Goal: Task Accomplishment & Management: Manage account settings

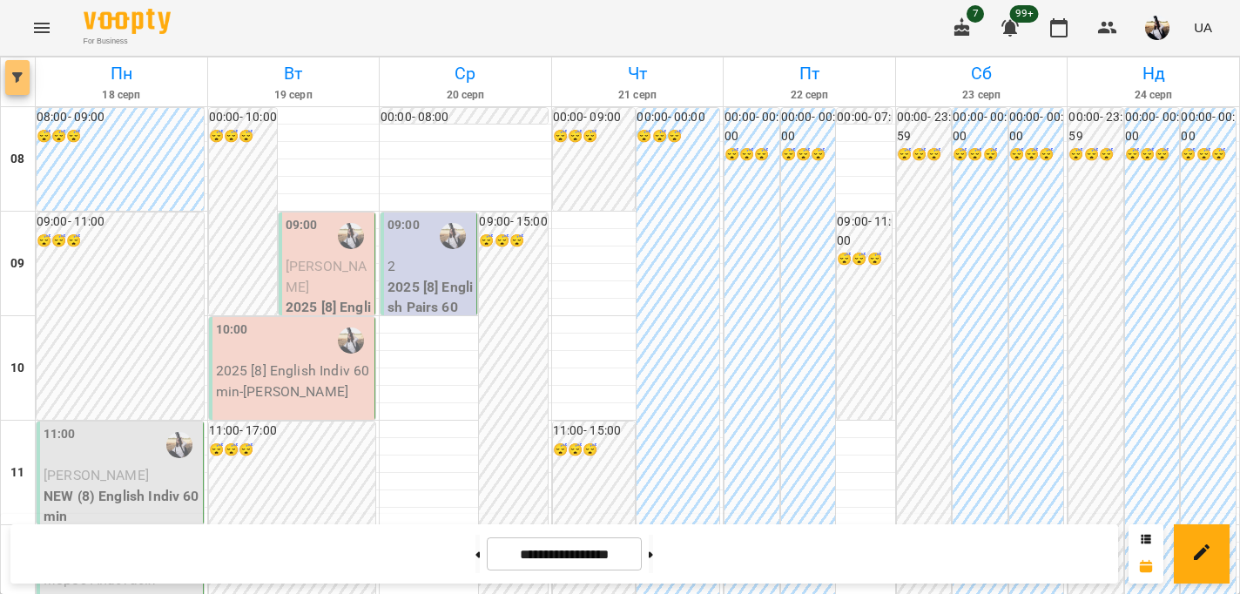
click at [13, 77] on icon "button" at bounding box center [17, 77] width 10 height 10
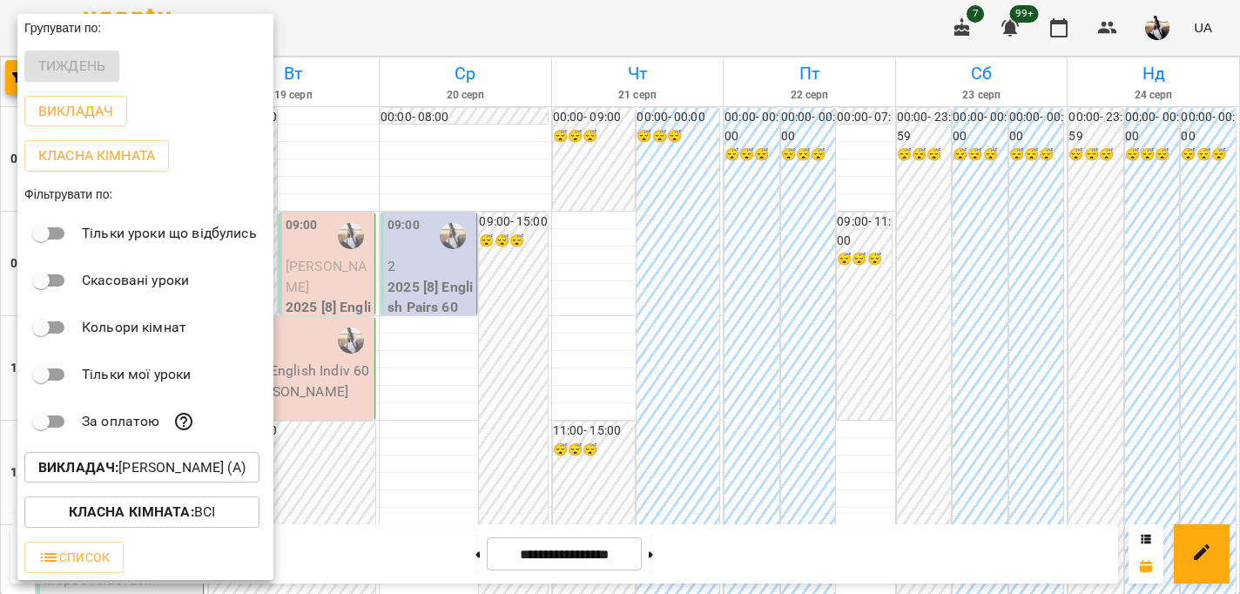
scroll to position [6, 0]
click at [152, 476] on p "Викладач : [PERSON_NAME] (а)" at bounding box center [141, 467] width 207 height 21
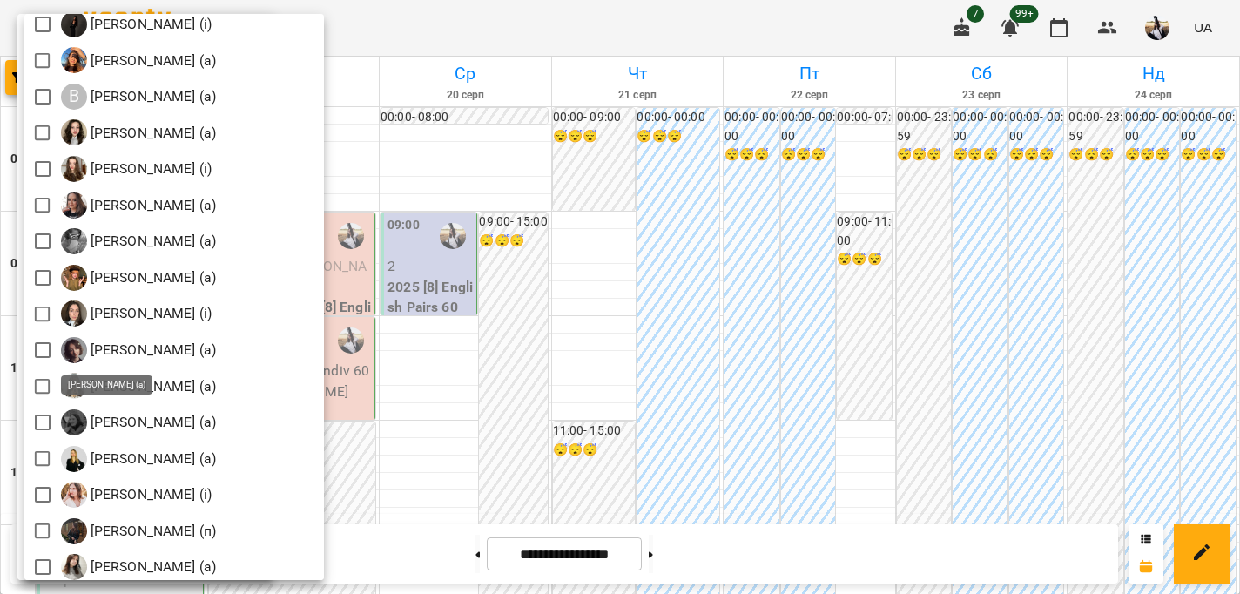
scroll to position [591, 0]
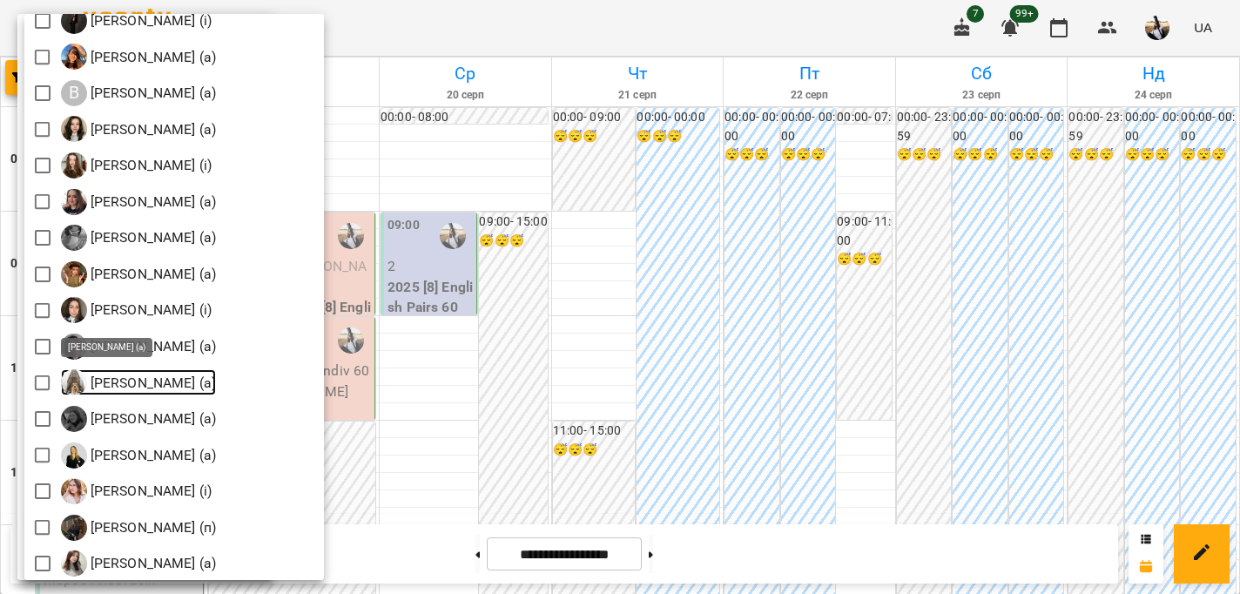
click at [118, 376] on p "[PERSON_NAME] (а)" at bounding box center [152, 383] width 130 height 21
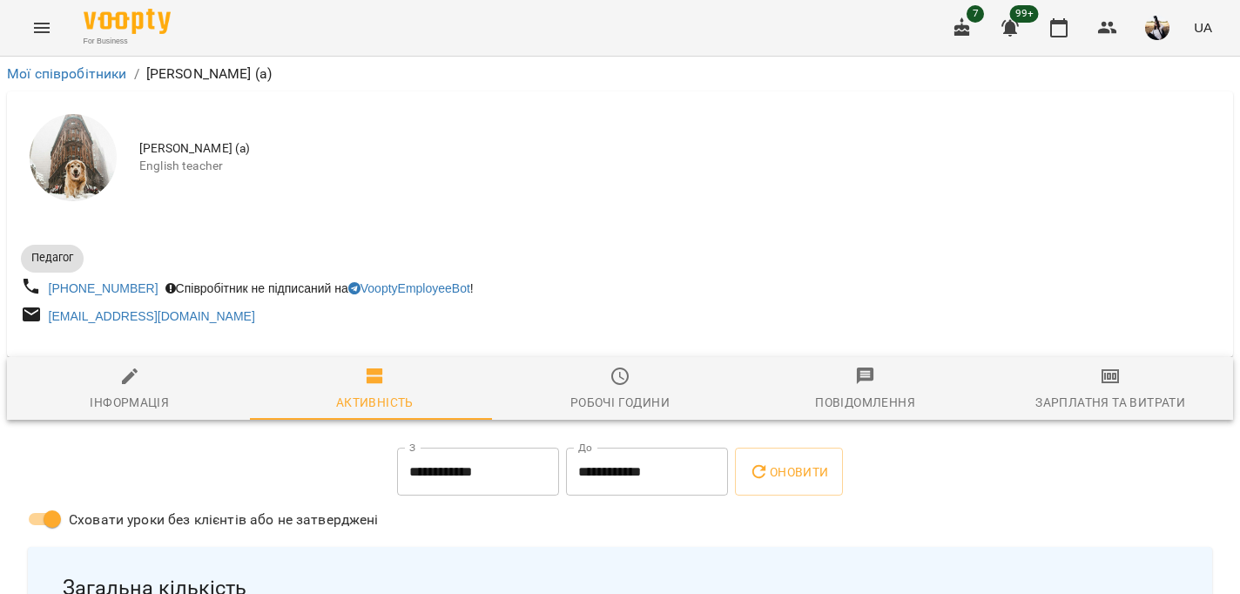
click at [38, 35] on icon "Menu" at bounding box center [41, 27] width 21 height 21
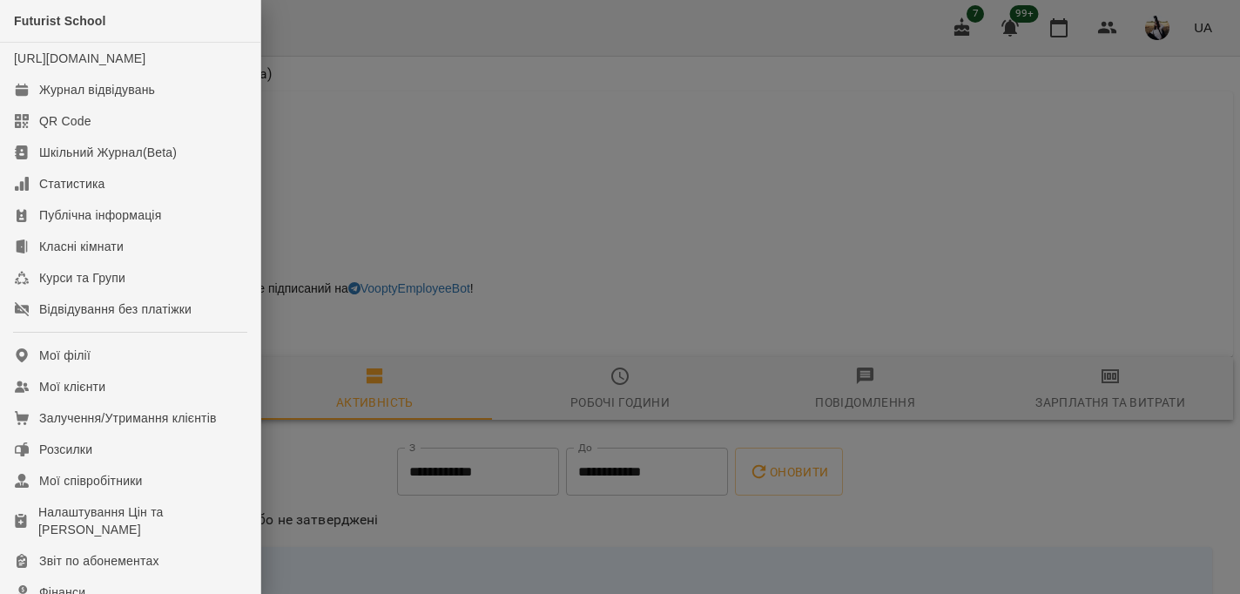
click at [501, 203] on div at bounding box center [620, 297] width 1240 height 594
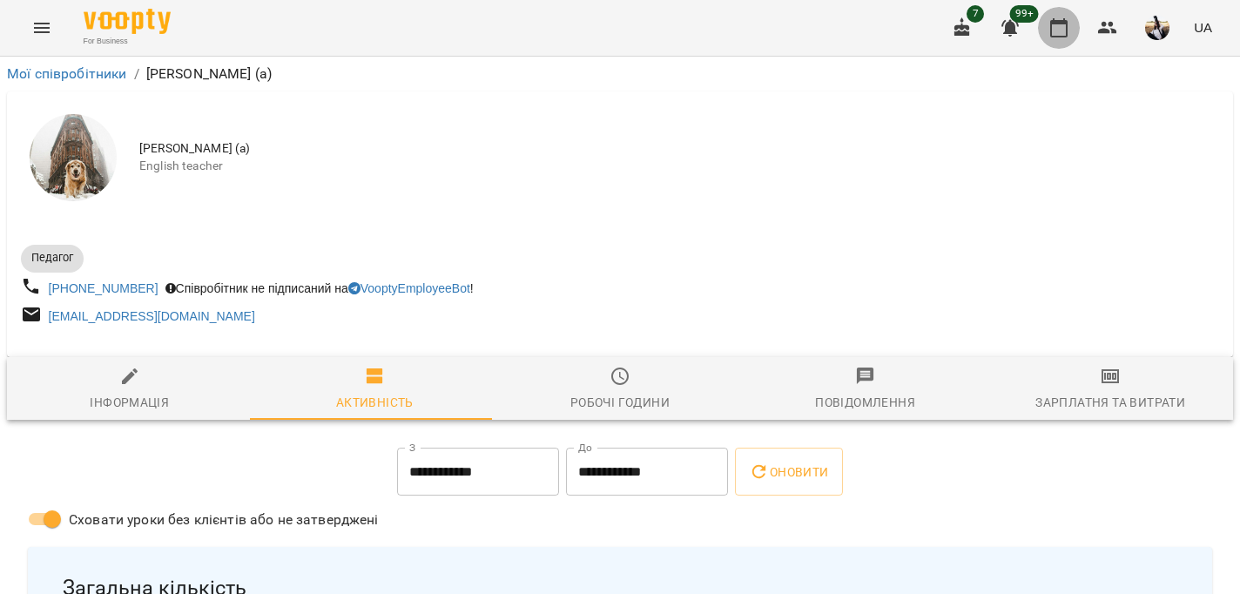
click at [1070, 26] on icon "button" at bounding box center [1059, 27] width 21 height 21
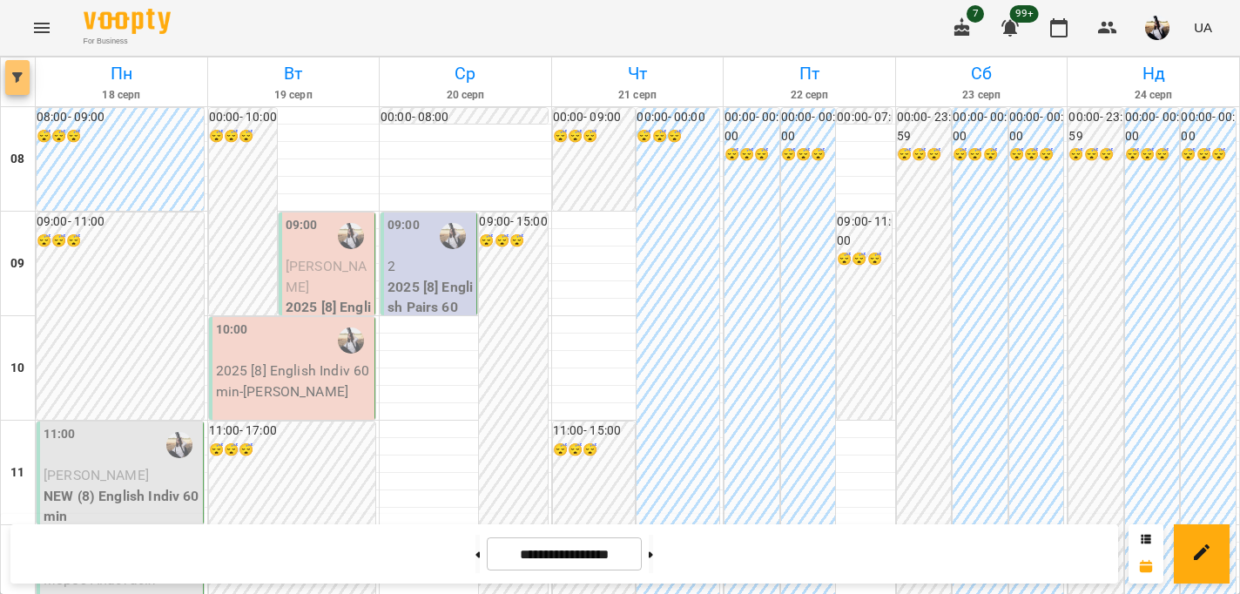
click at [16, 80] on icon "button" at bounding box center [17, 77] width 10 height 10
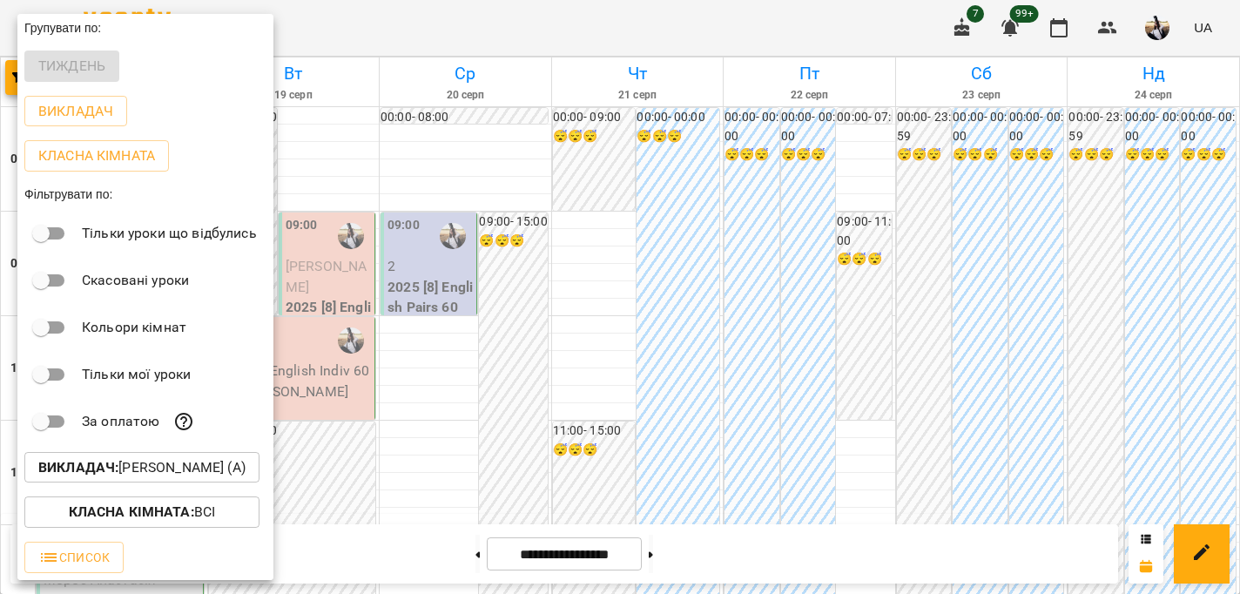
scroll to position [6, 0]
click at [171, 458] on p "Викладач : [PERSON_NAME] (а)" at bounding box center [141, 467] width 207 height 21
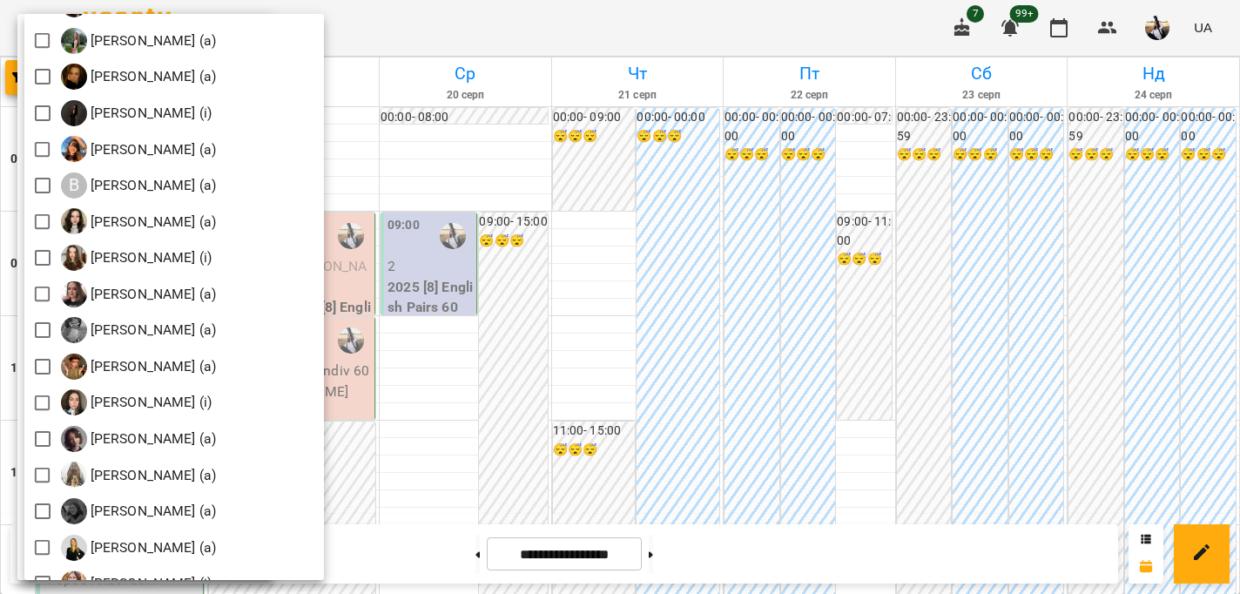
scroll to position [499, 0]
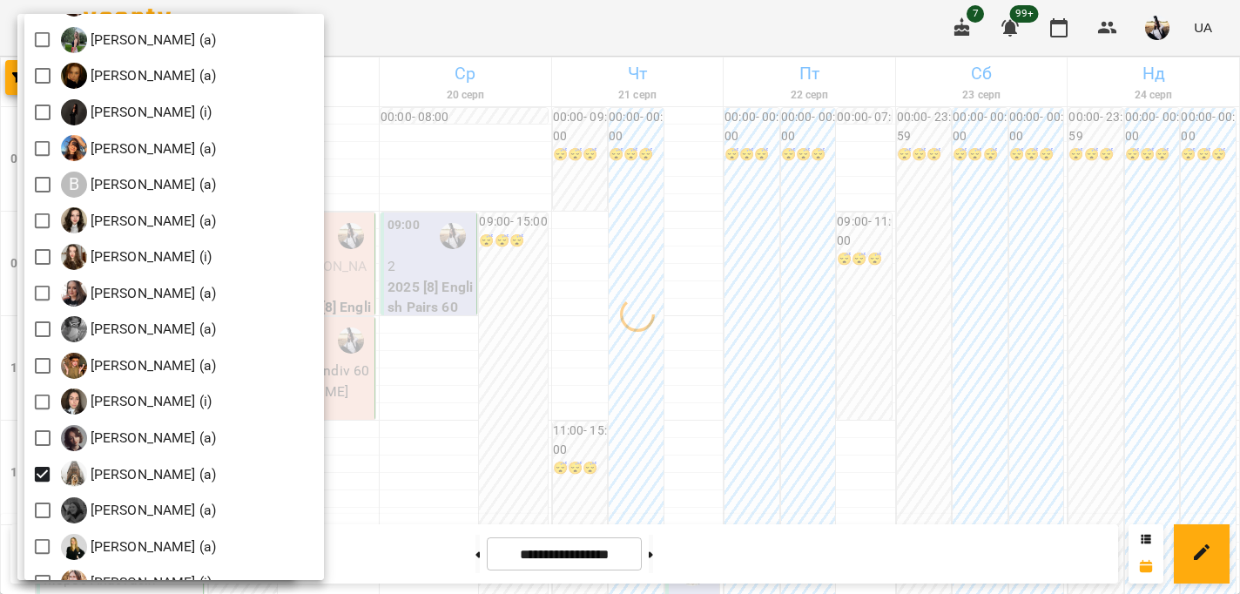
click at [557, 295] on div at bounding box center [620, 297] width 1240 height 594
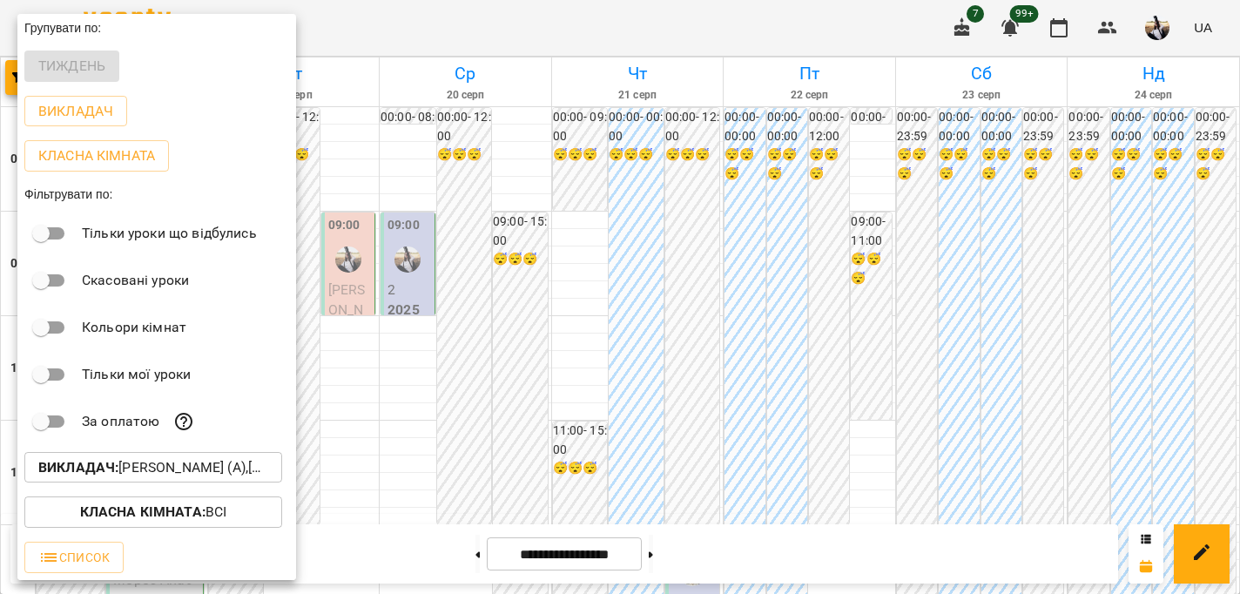
click at [444, 149] on div at bounding box center [620, 297] width 1240 height 594
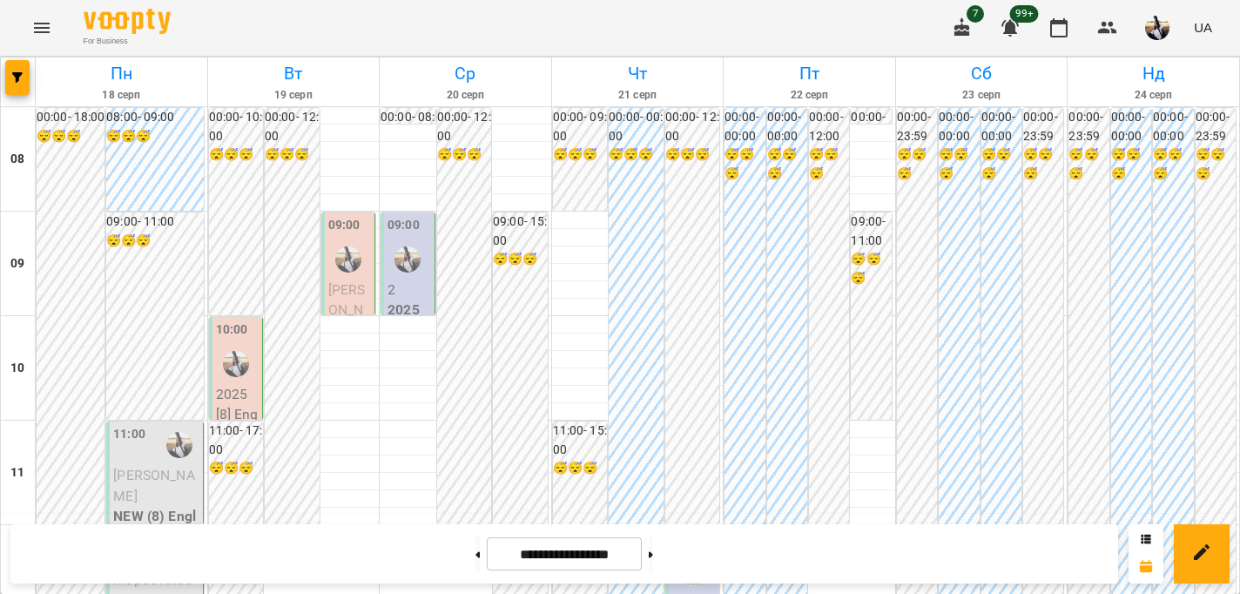
scroll to position [0, 0]
click at [394, 309] on p "2025 [8] English Pairs 60 min (Англійська С1 [PERSON_NAME] - пара)" at bounding box center [410, 423] width 44 height 246
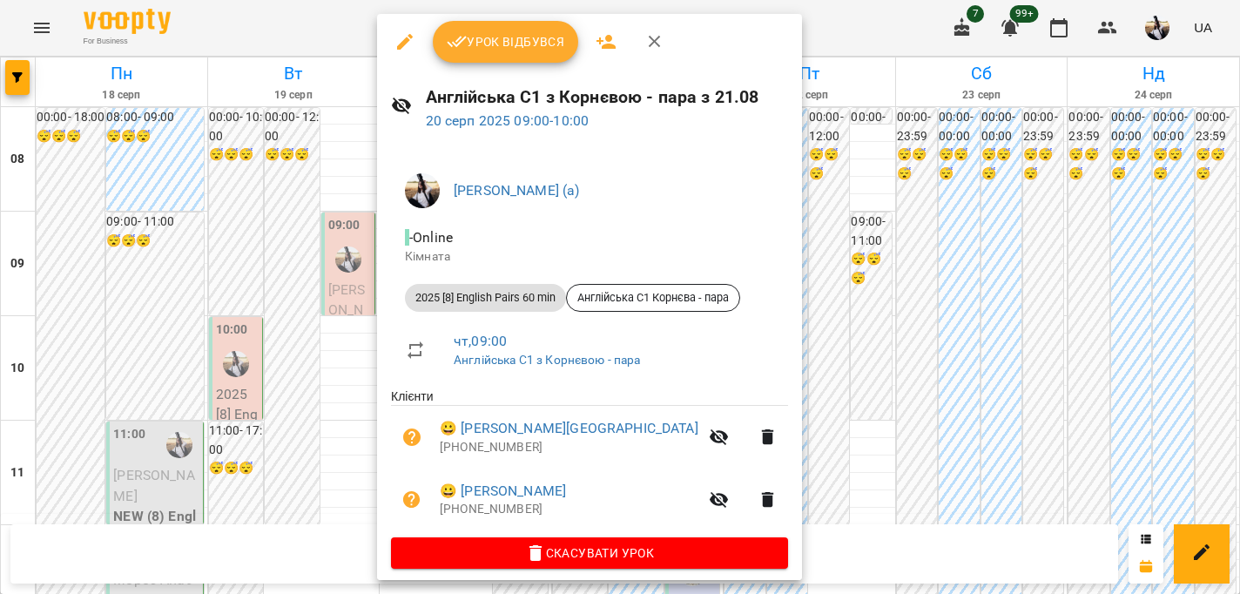
click at [337, 359] on div at bounding box center [620, 297] width 1240 height 594
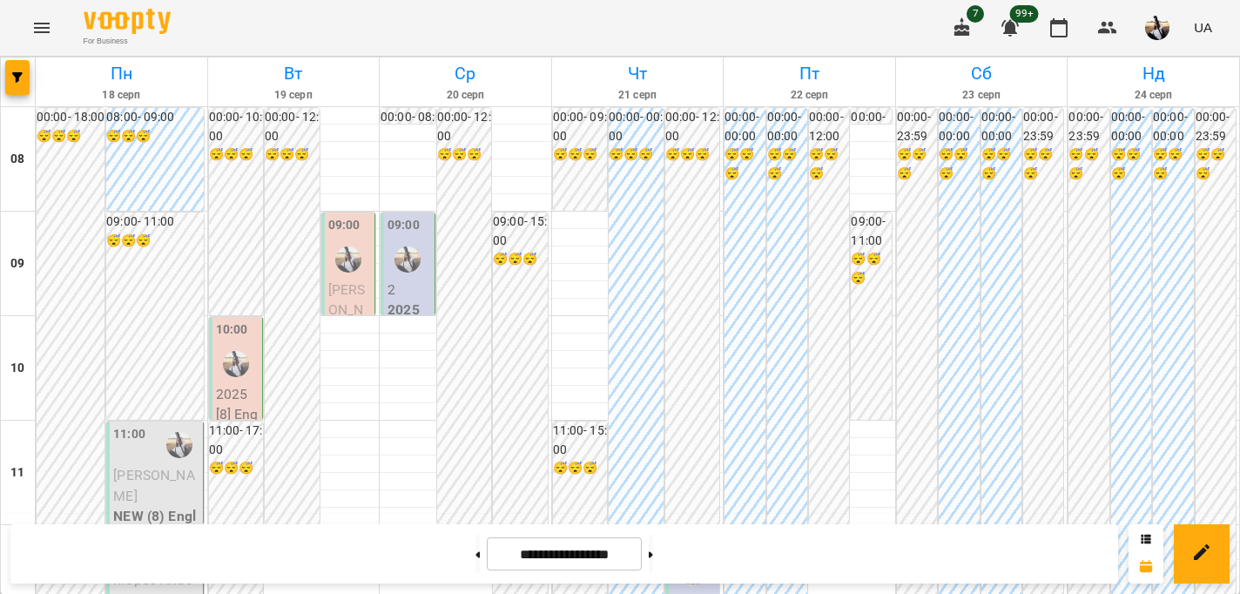
click at [337, 292] on span "[PERSON_NAME]" at bounding box center [346, 309] width 37 height 57
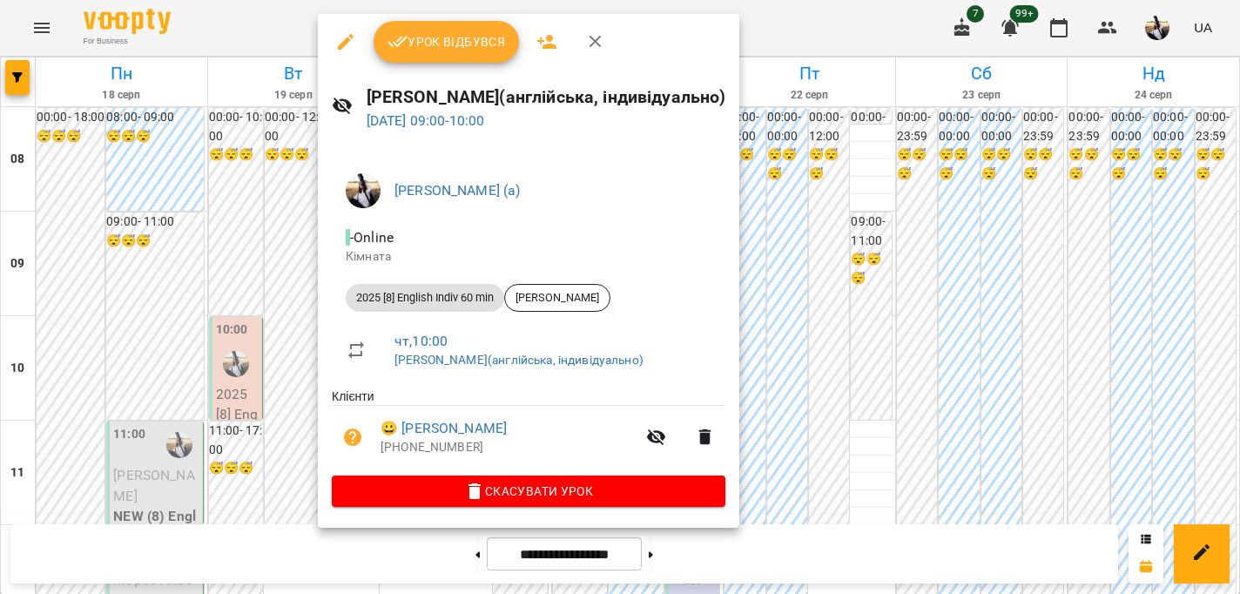
click at [878, 269] on div at bounding box center [620, 297] width 1240 height 594
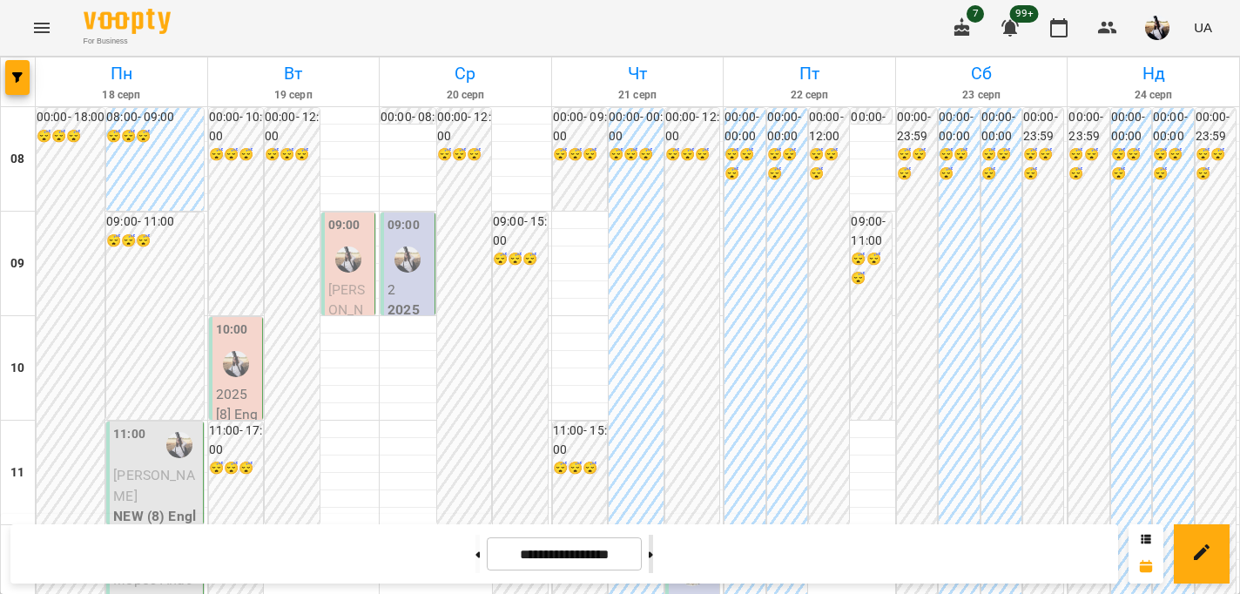
click at [653, 559] on button at bounding box center [651, 554] width 4 height 38
type input "**********"
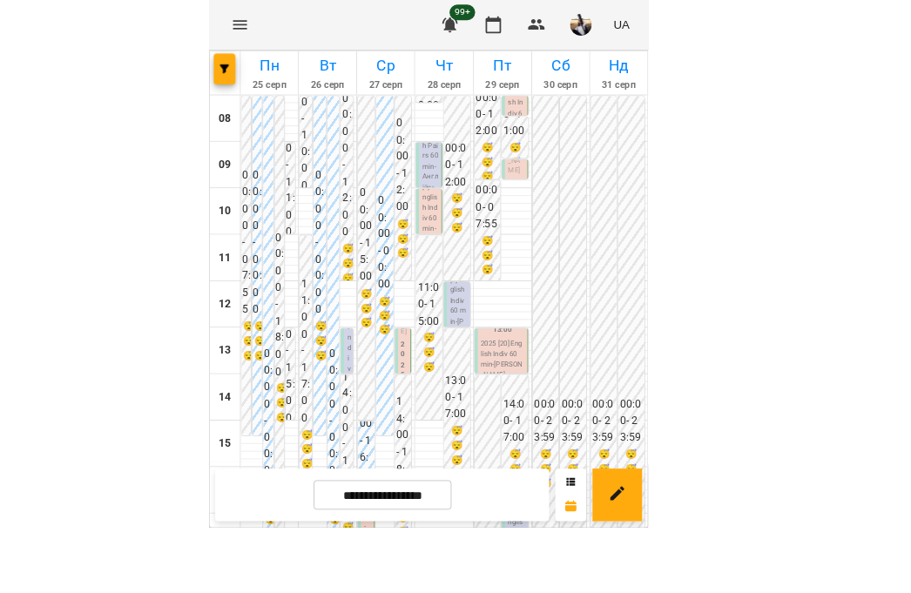
scroll to position [627, 0]
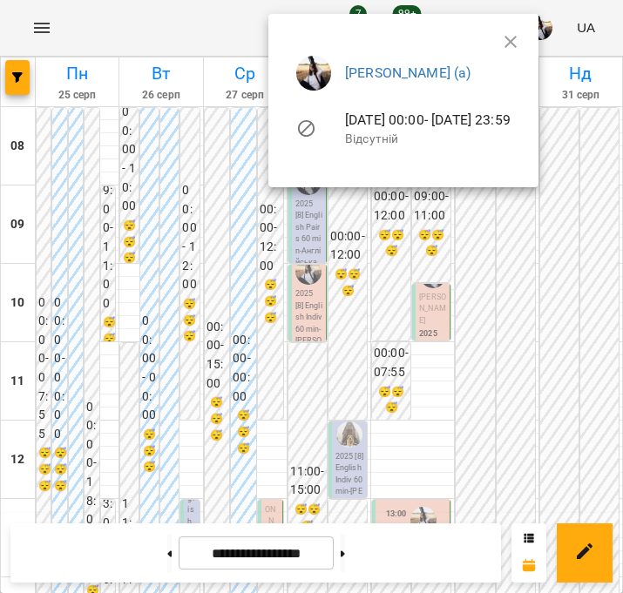
click at [543, 291] on div at bounding box center [311, 296] width 623 height 593
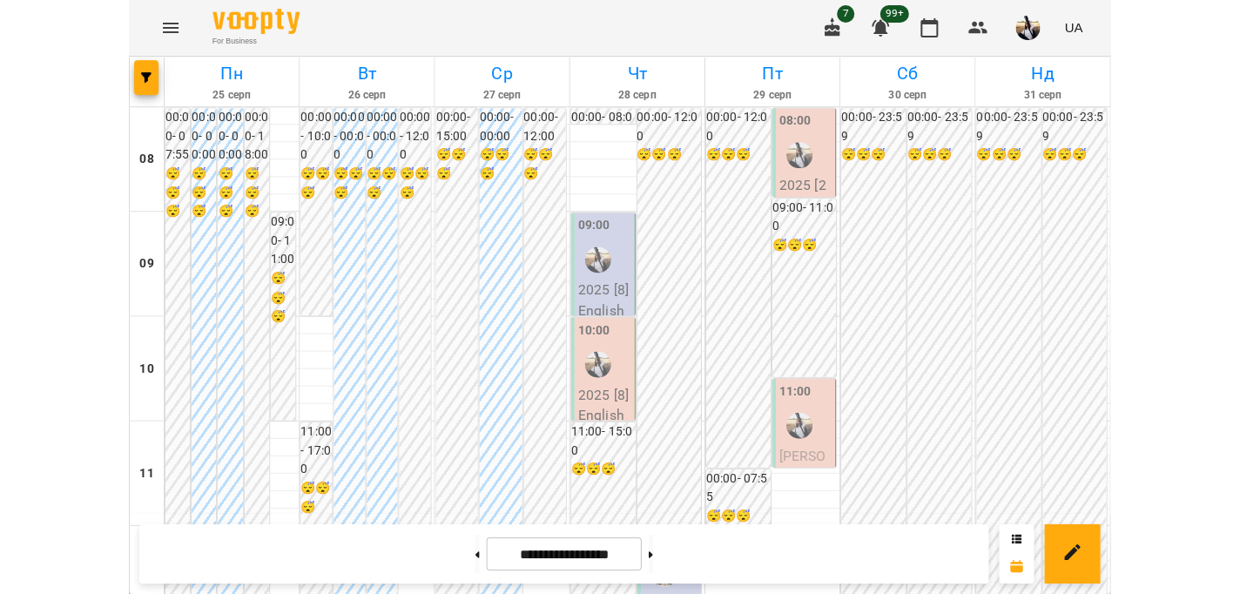
scroll to position [262, 0]
